Goal: Find contact information: Find contact information

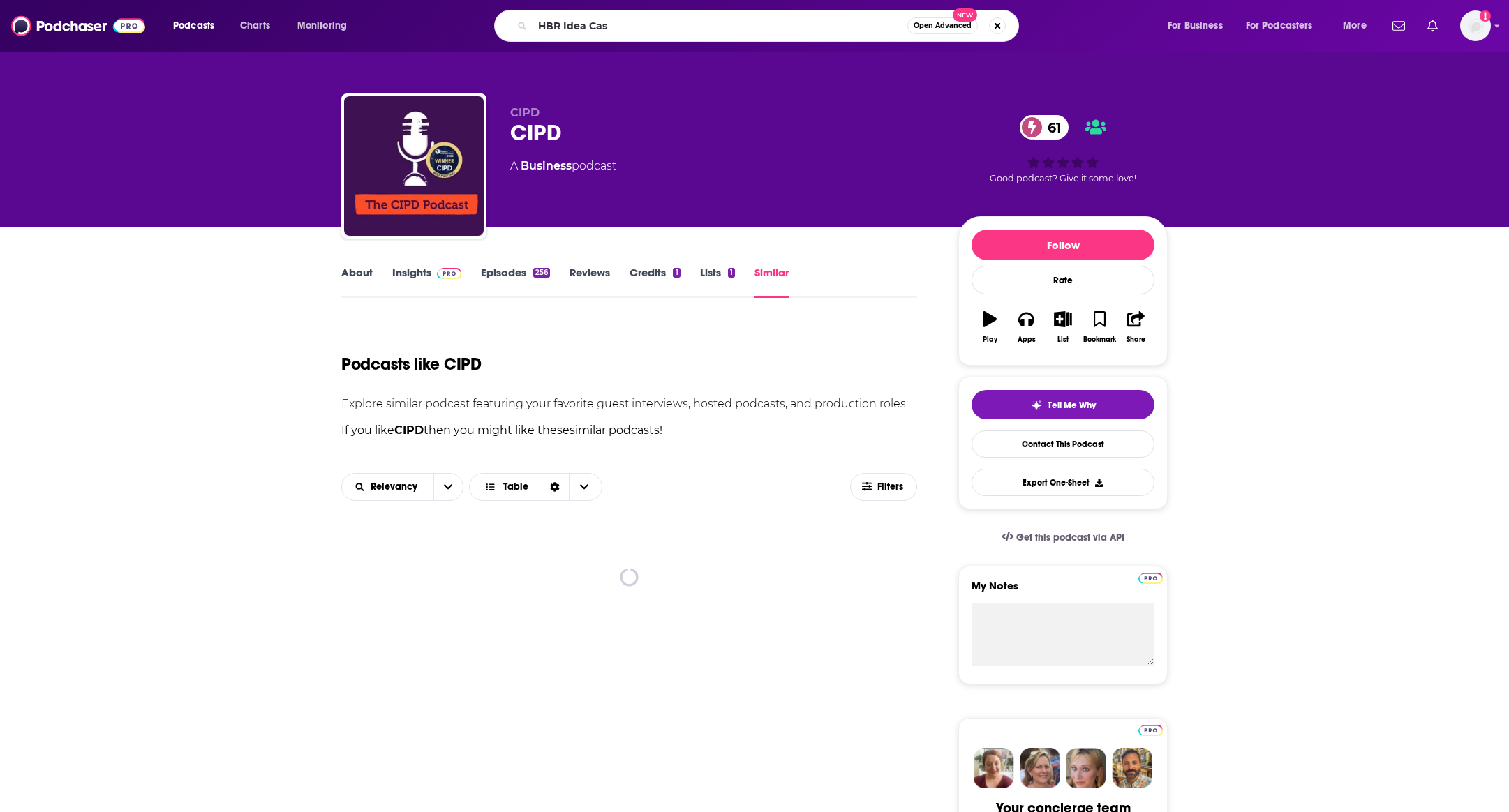
type input "HBR Idea Cast"
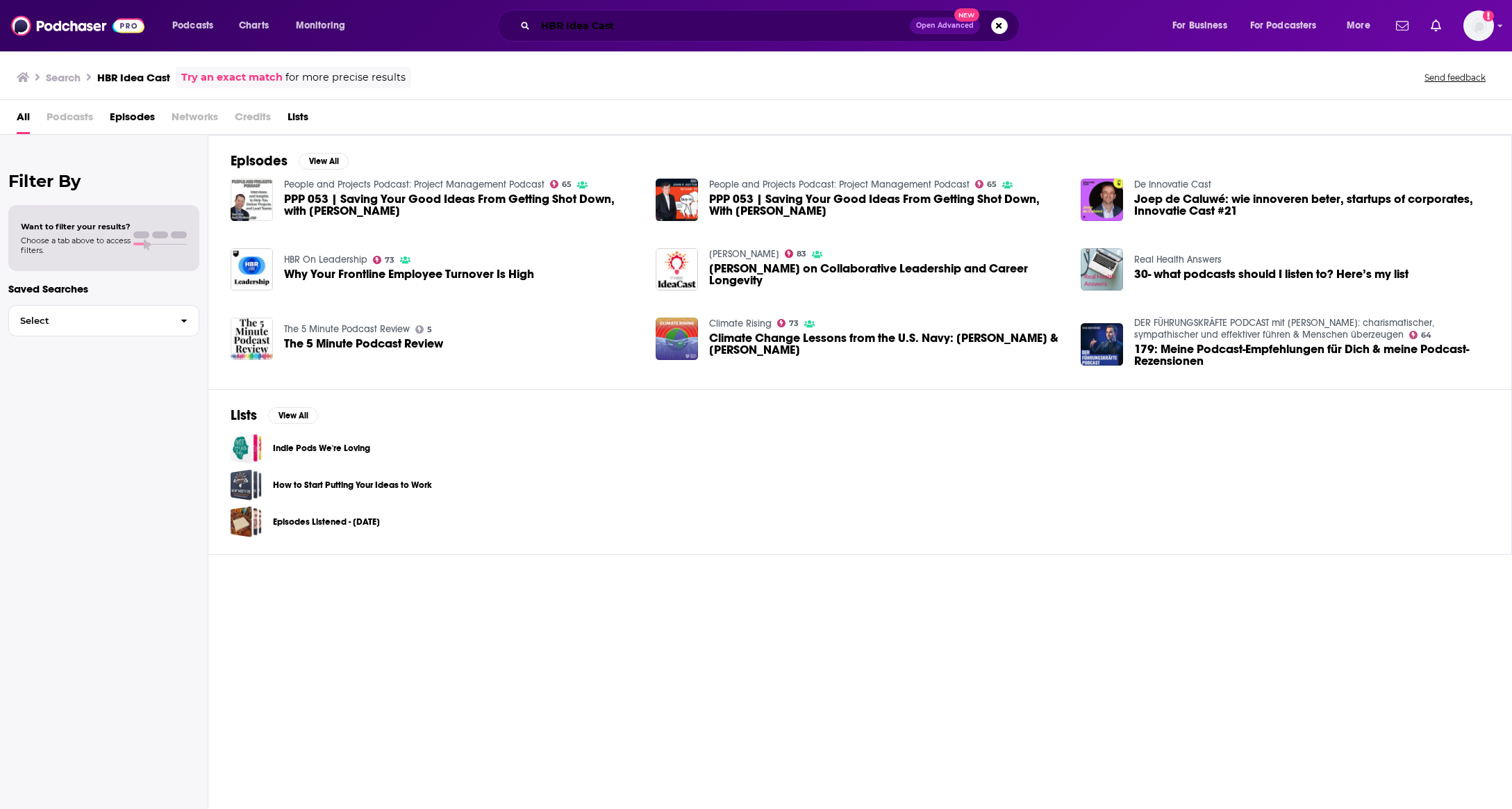
click at [617, 29] on input "HBR Idea Cast" at bounding box center [723, 25] width 375 height 22
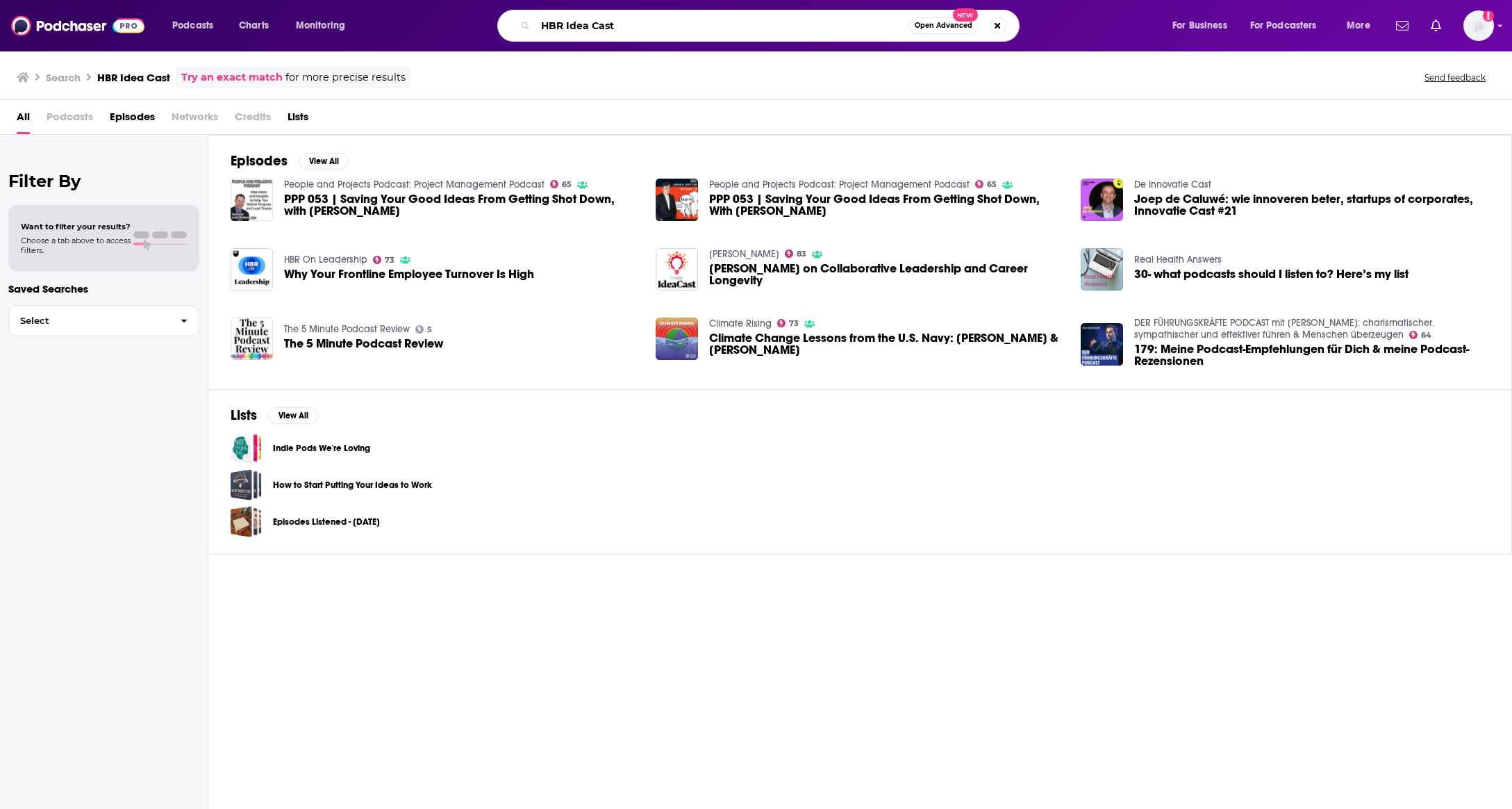
drag, startPoint x: 589, startPoint y: 27, endPoint x: 608, endPoint y: 27, distance: 19.0
click at [589, 26] on input "HBR Idea Cast" at bounding box center [722, 25] width 373 height 22
type input "[PERSON_NAME]"
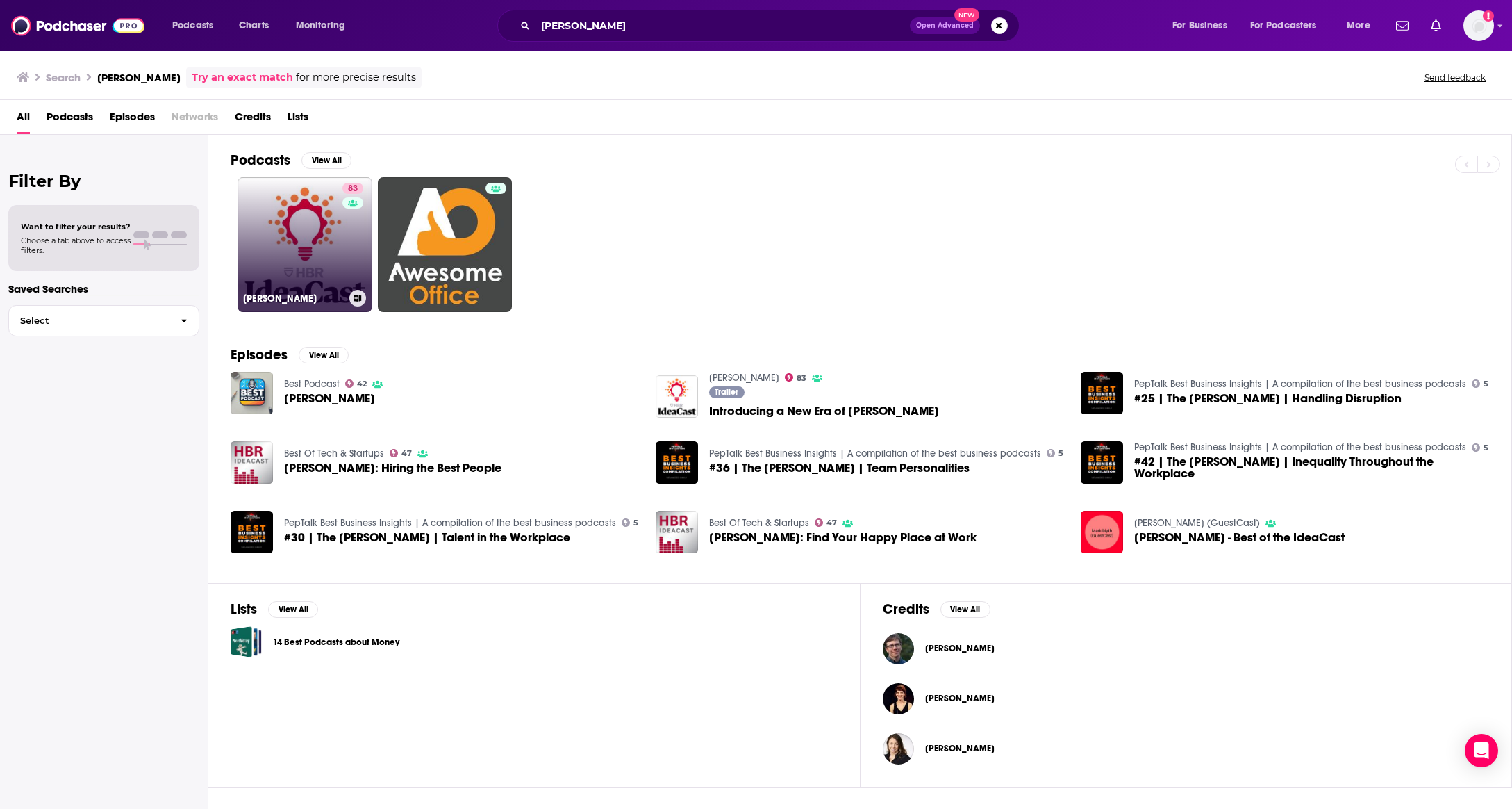
click at [294, 219] on link "83 [PERSON_NAME]" at bounding box center [305, 244] width 135 height 135
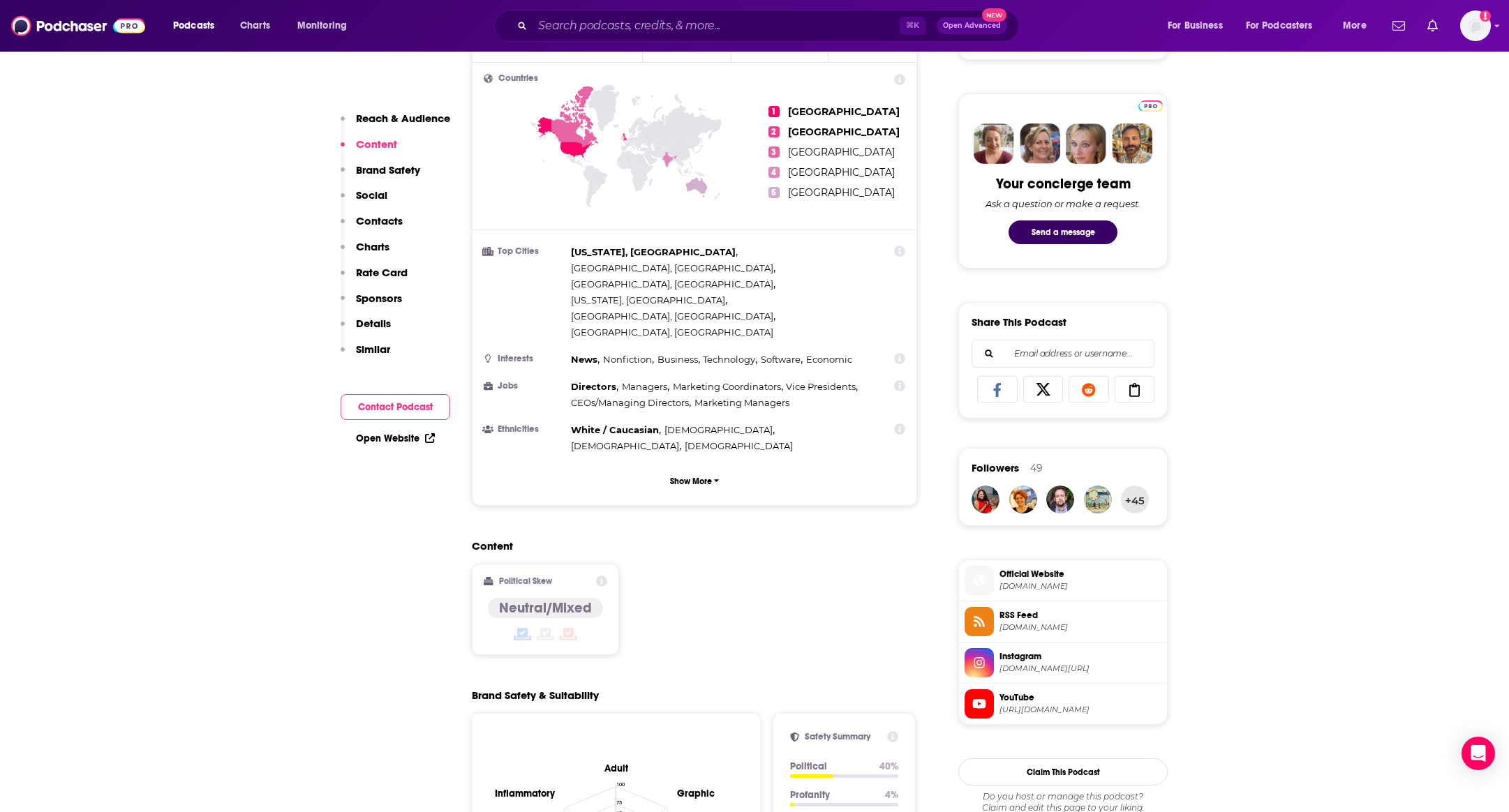
scroll to position [161, 0]
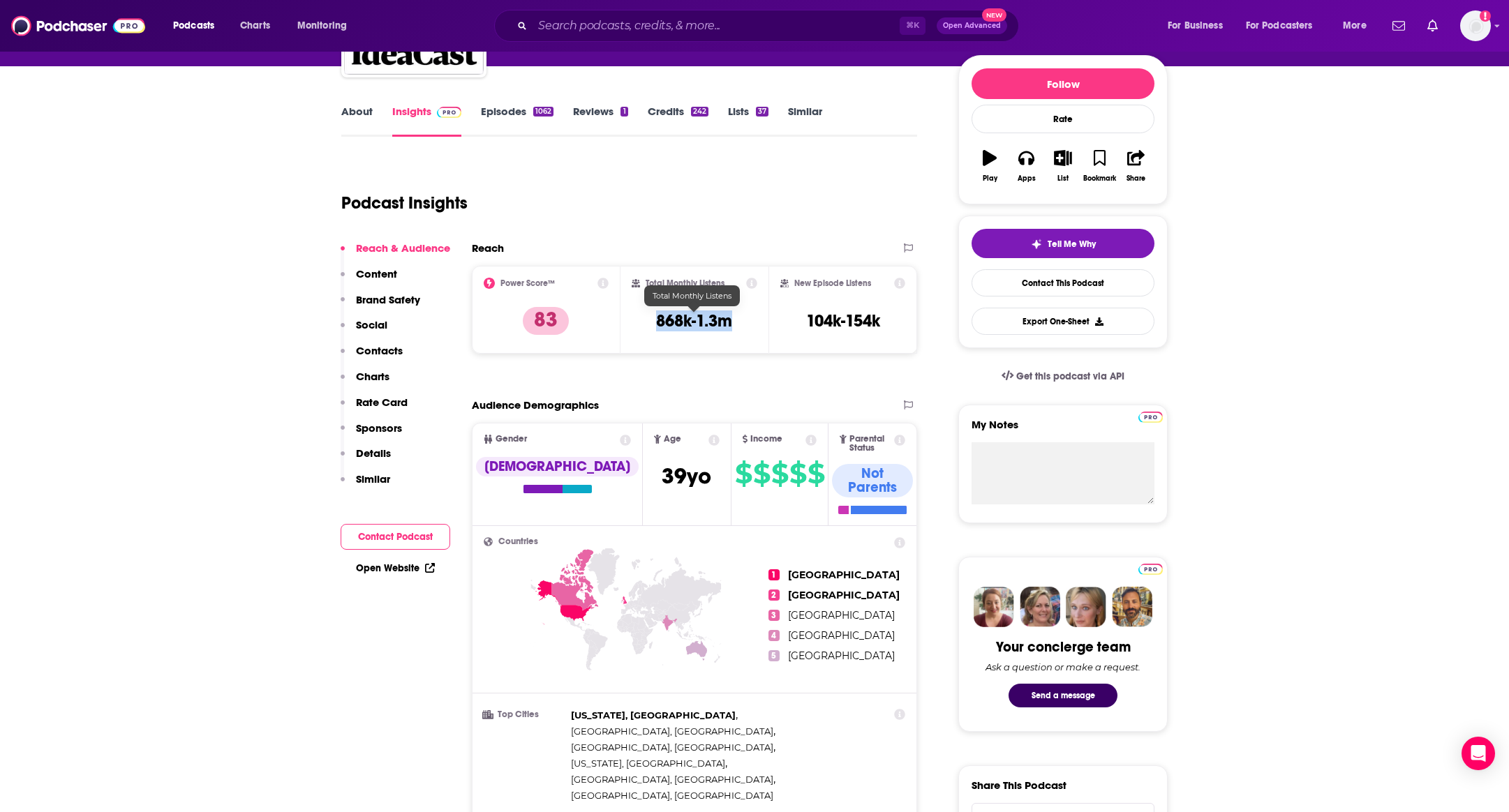
drag, startPoint x: 740, startPoint y: 316, endPoint x: 650, endPoint y: 317, distance: 90.0
click at [650, 317] on div "Total Monthly Listens 868k-1.3m" at bounding box center [695, 309] width 127 height 64
copy h3 "868k-1.3m"
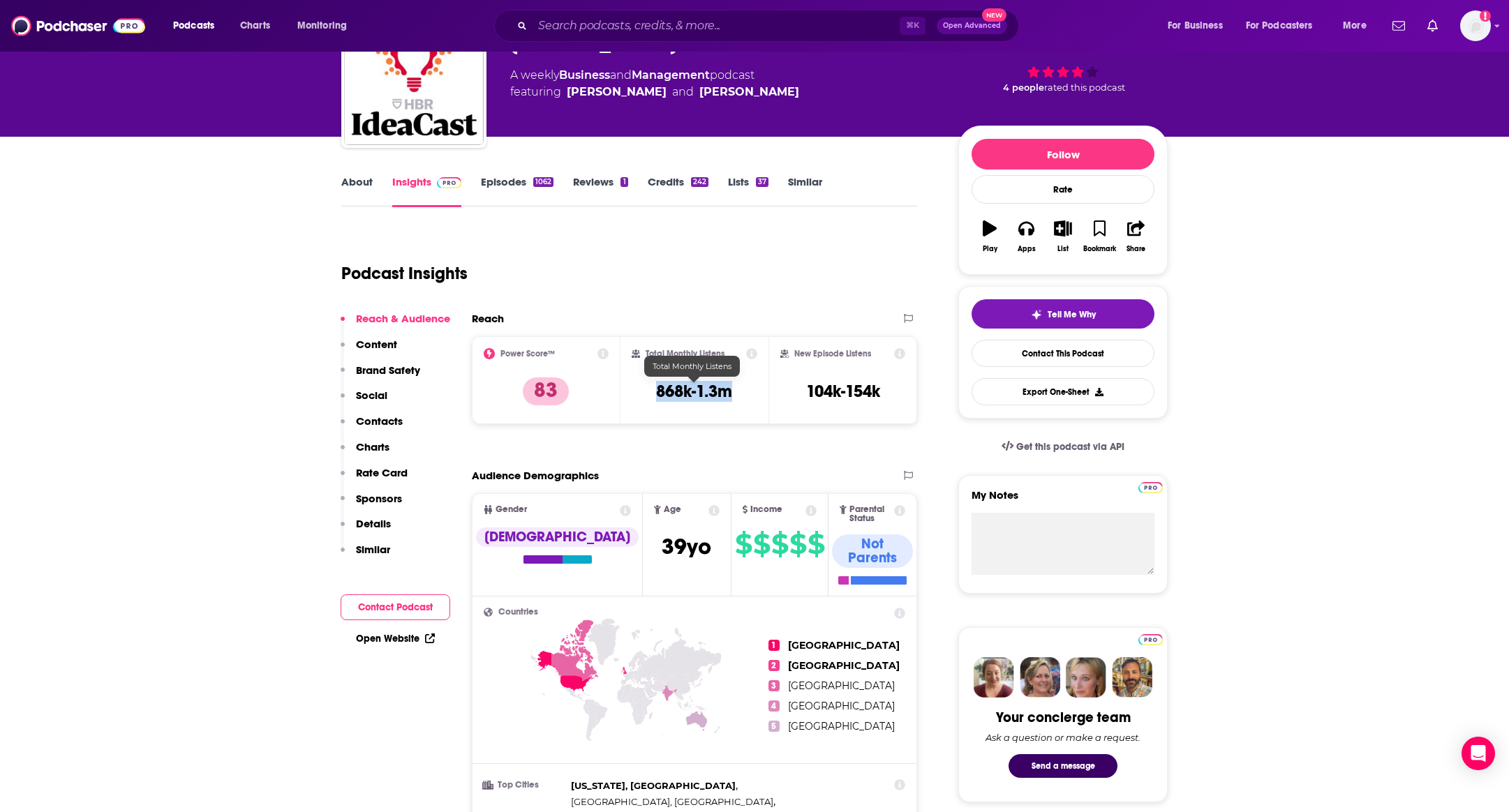
scroll to position [0, 0]
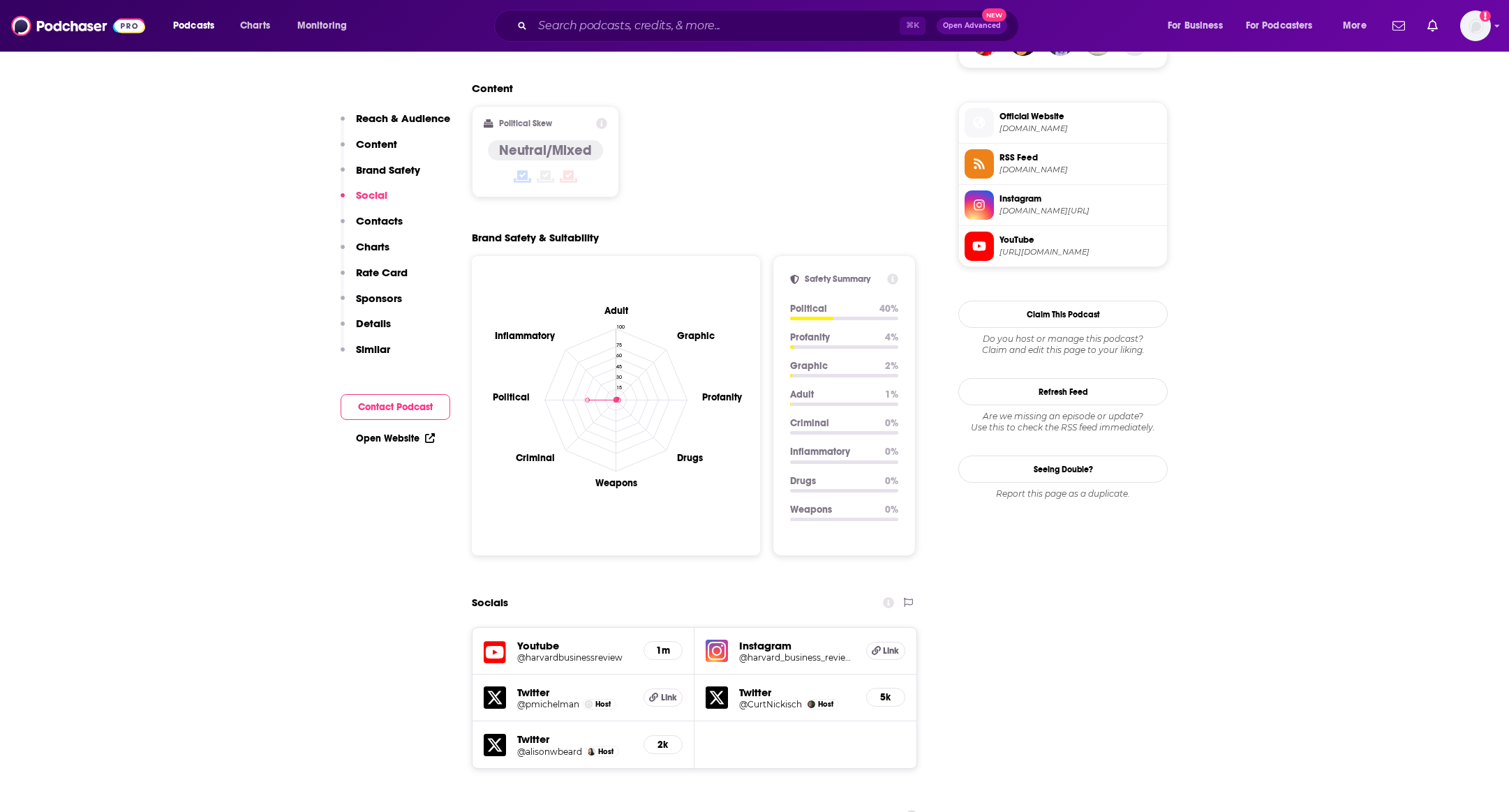
scroll to position [1585, 0]
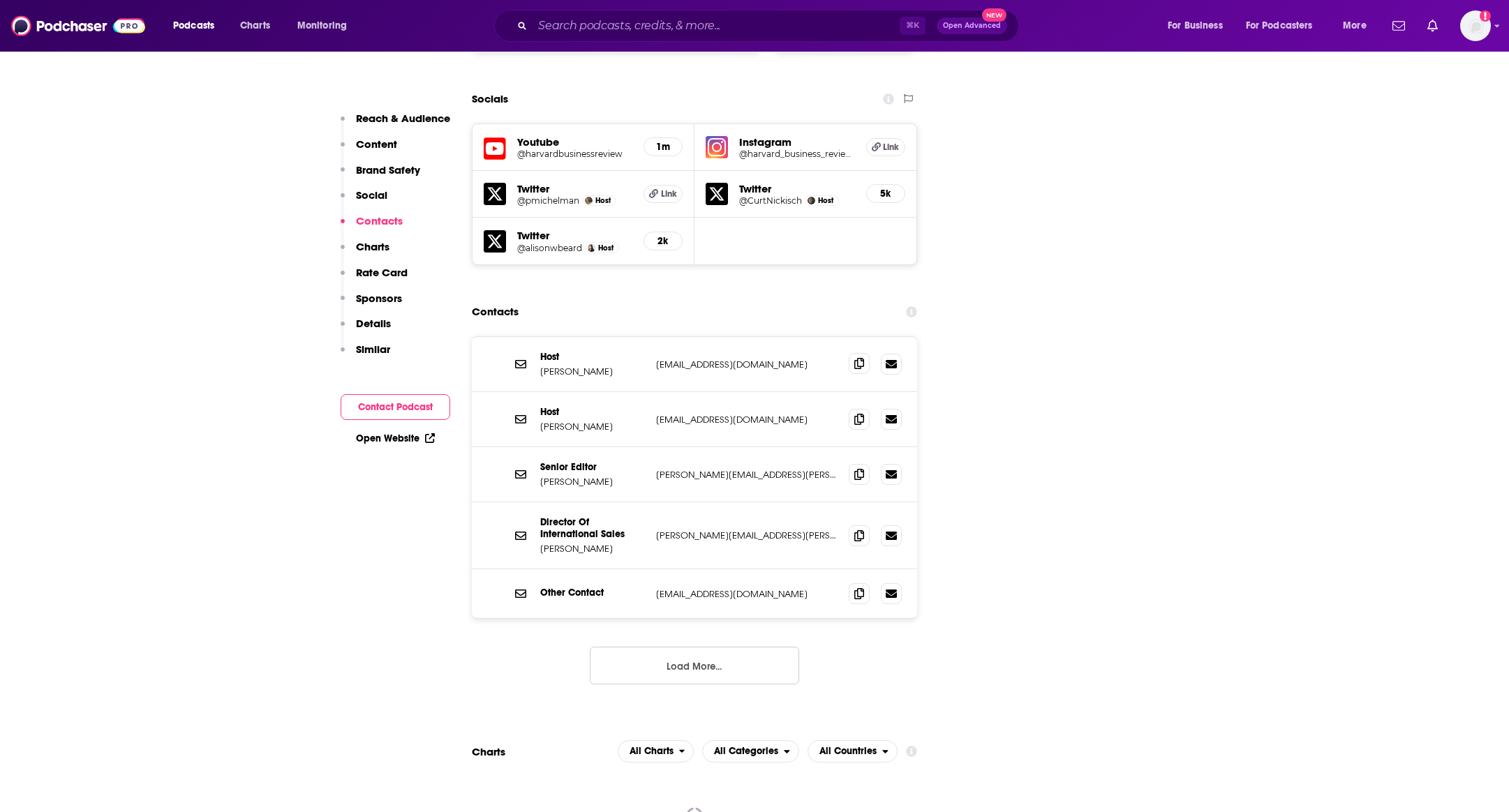
click at [852, 337] on div "Host [PERSON_NAME] [EMAIL_ADDRESS][DOMAIN_NAME] [EMAIL_ADDRESS][DOMAIN_NAME]" at bounding box center [694, 364] width 445 height 55
click at [862, 357] on icon at bounding box center [859, 363] width 10 height 12
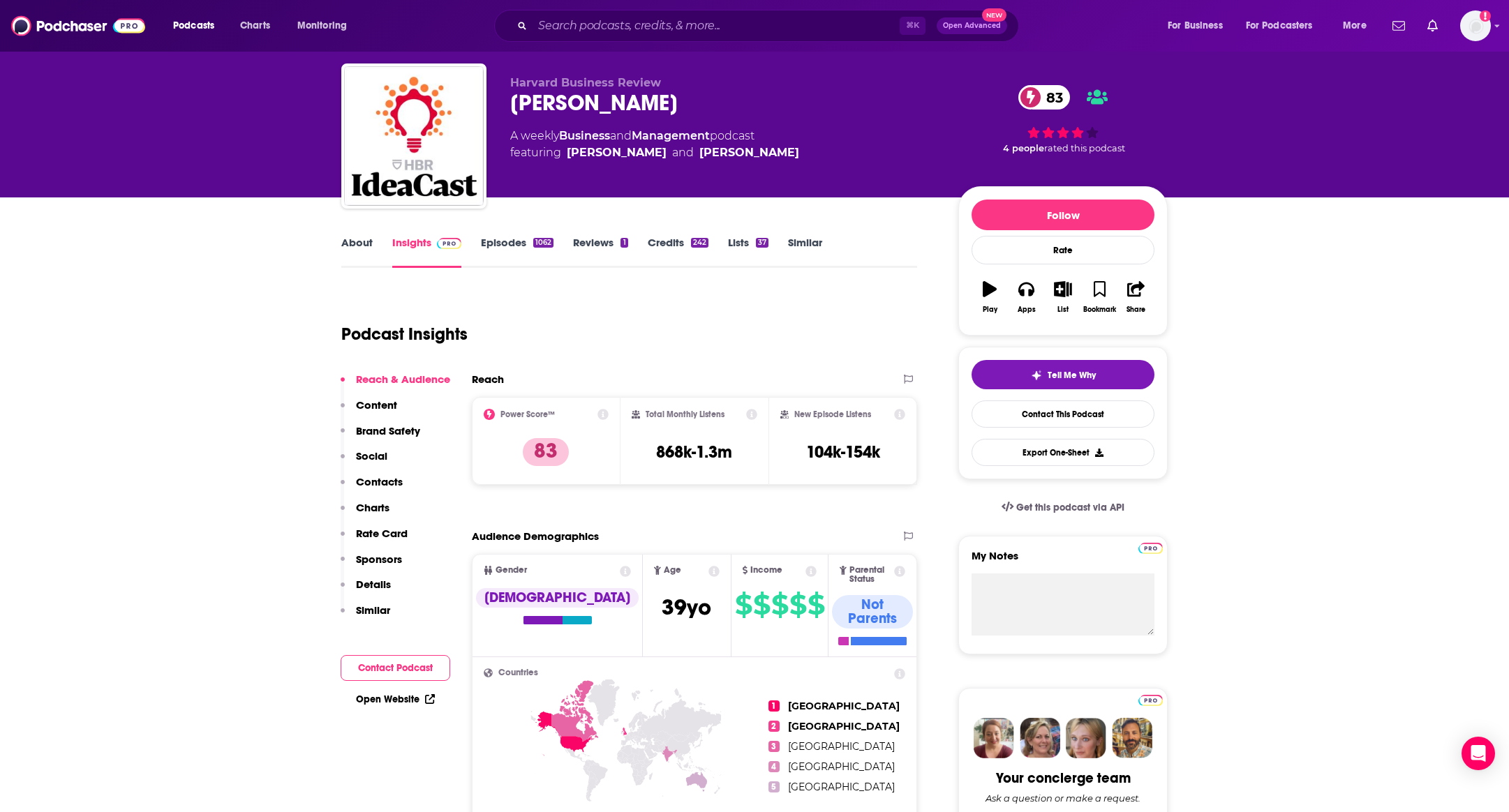
scroll to position [0, 0]
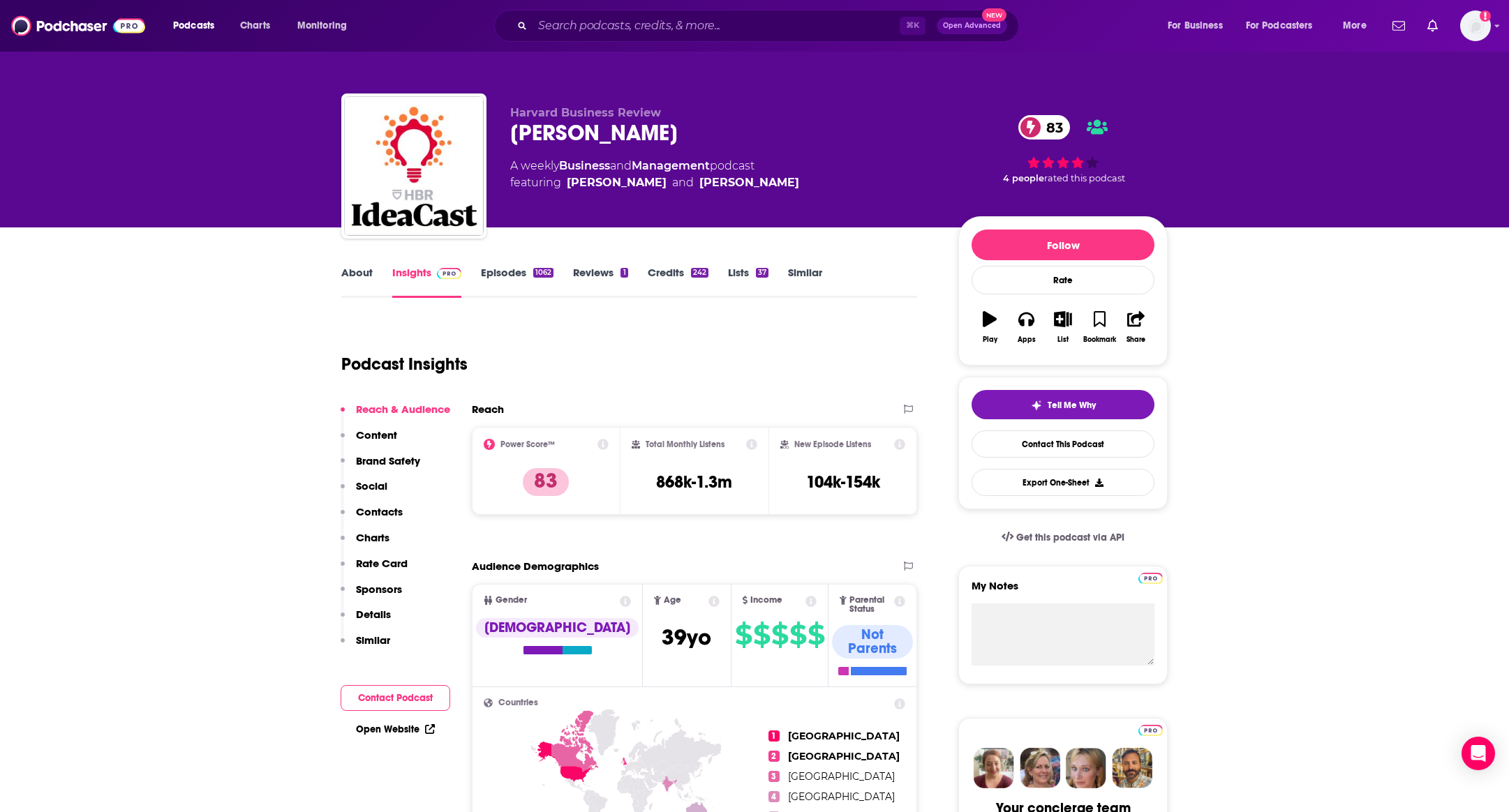
click at [512, 267] on link "Episodes 1062" at bounding box center [517, 281] width 73 height 32
